Goal: Check status: Check status

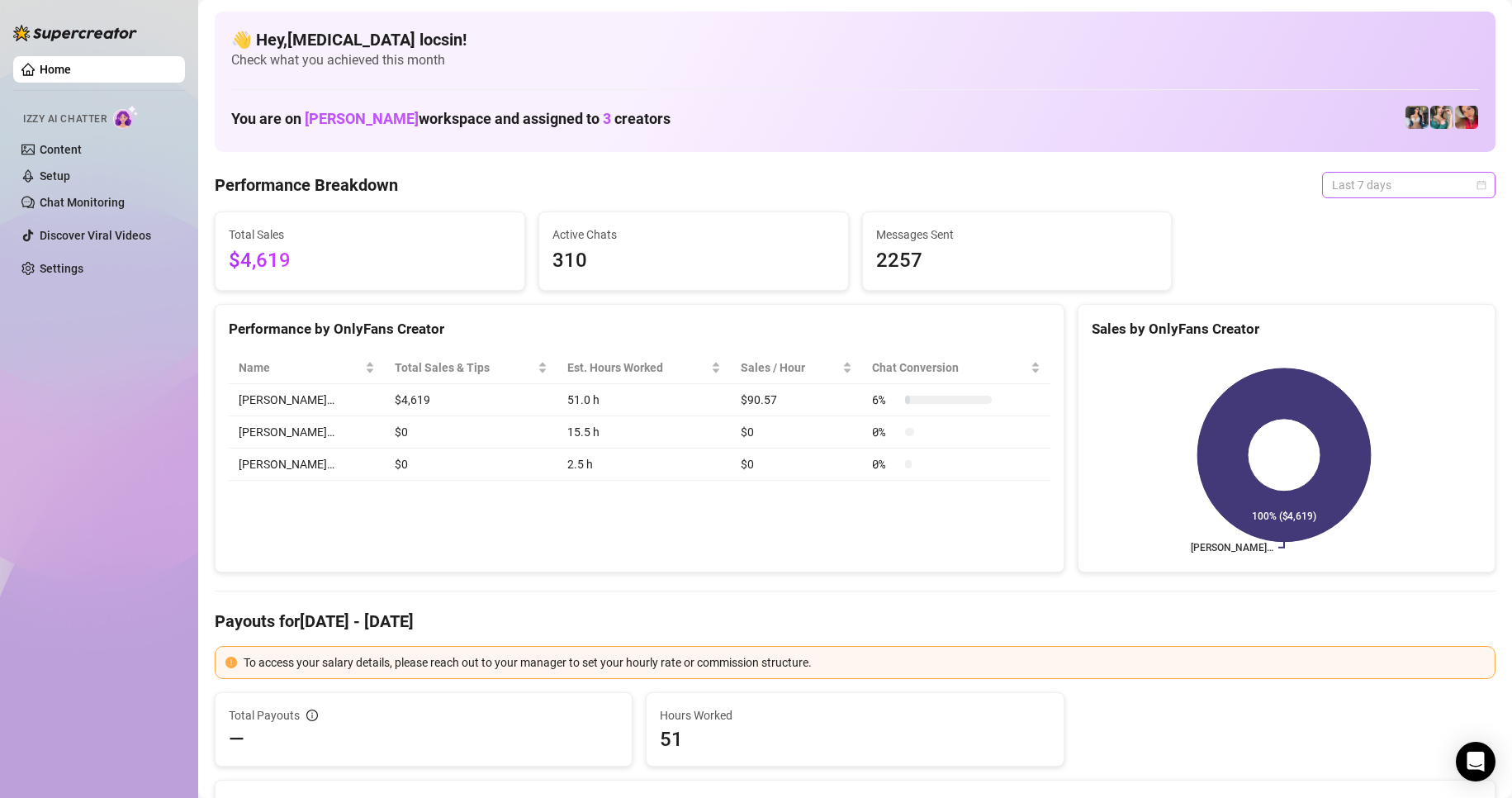
click at [1337, 195] on span "Last 7 days" at bounding box center [1408, 185] width 154 height 25
click at [1377, 317] on div "Custom date" at bounding box center [1394, 324] width 147 height 18
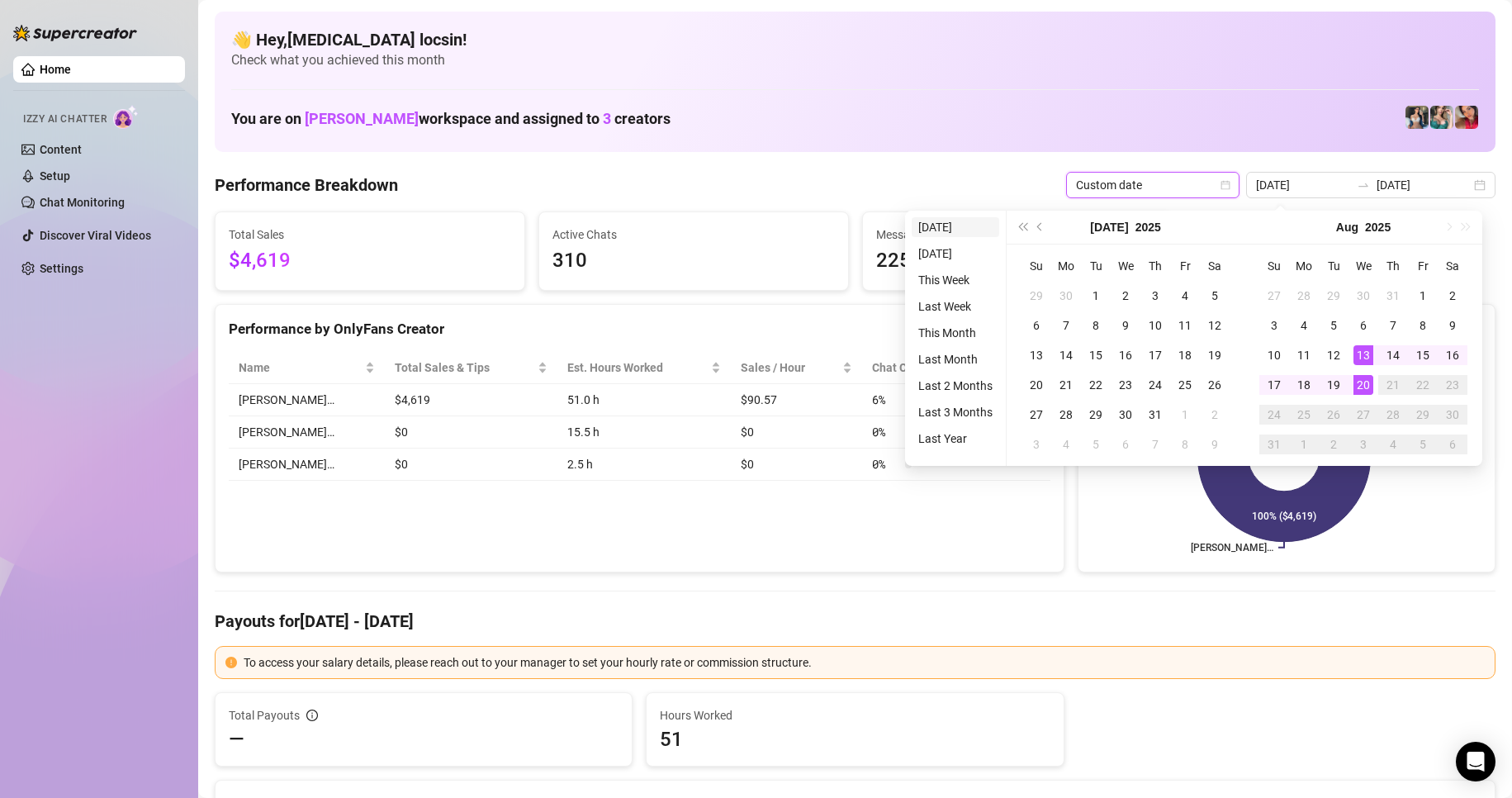
type input "[DATE]"
click at [969, 225] on li "[DATE]" at bounding box center [955, 227] width 88 height 20
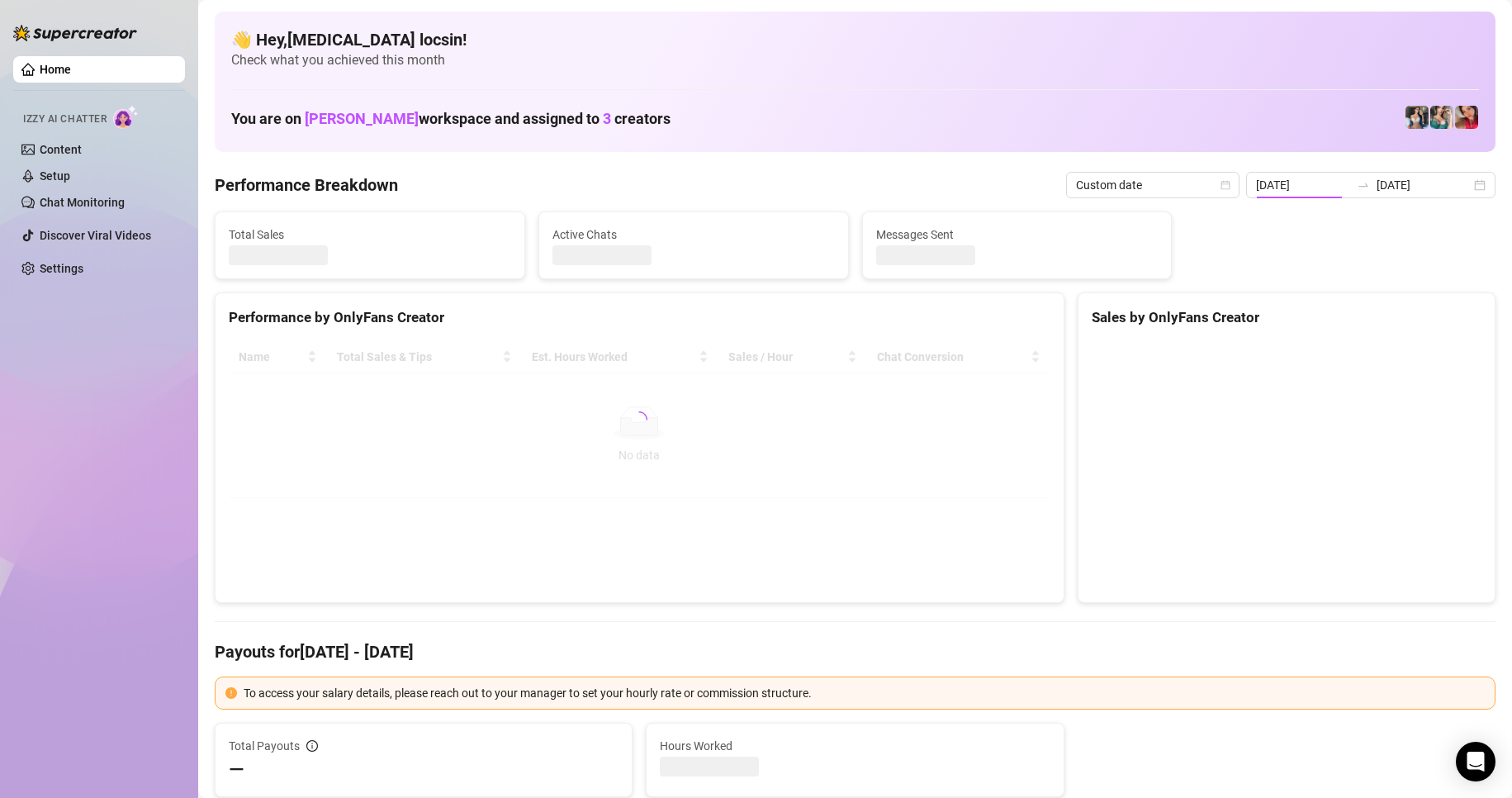
type input "[DATE]"
